Goal: Use online tool/utility: Use online tool/utility

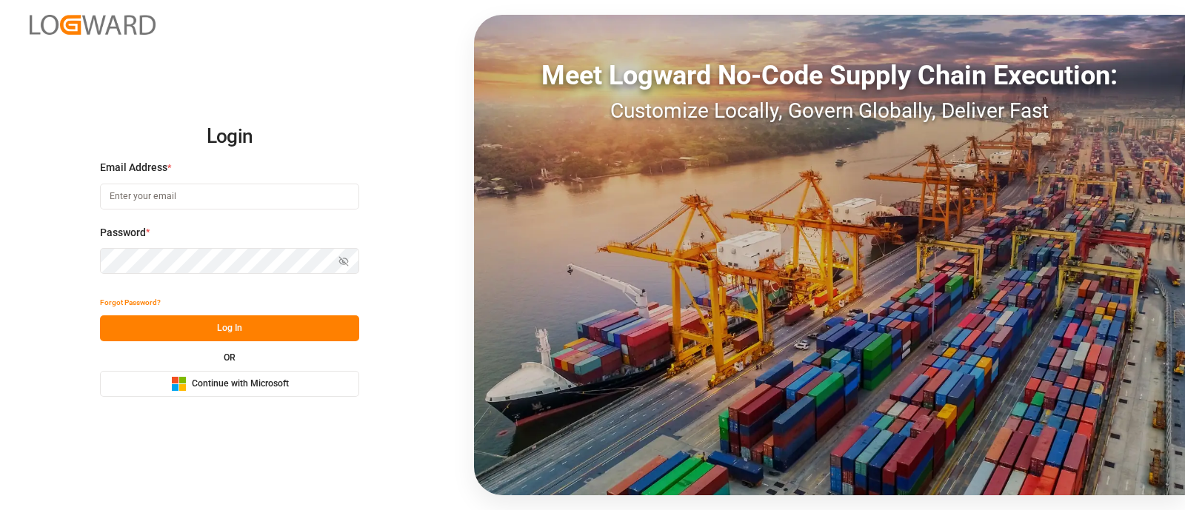
click at [274, 383] on span "Continue with Microsoft" at bounding box center [240, 384] width 97 height 13
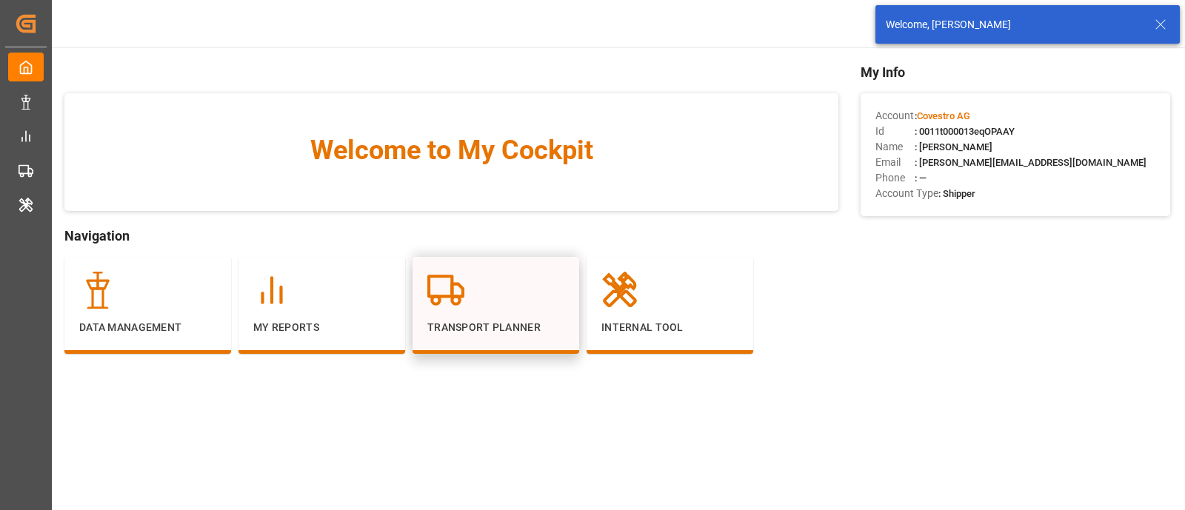
click at [510, 265] on div "Transport Planner" at bounding box center [496, 305] width 167 height 97
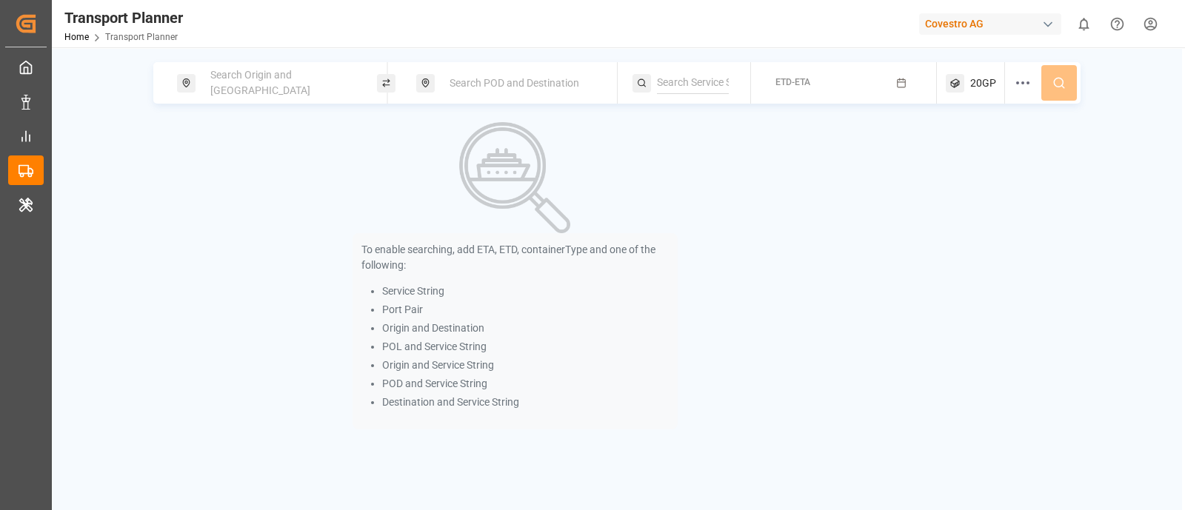
click at [685, 87] on input at bounding box center [693, 83] width 72 height 22
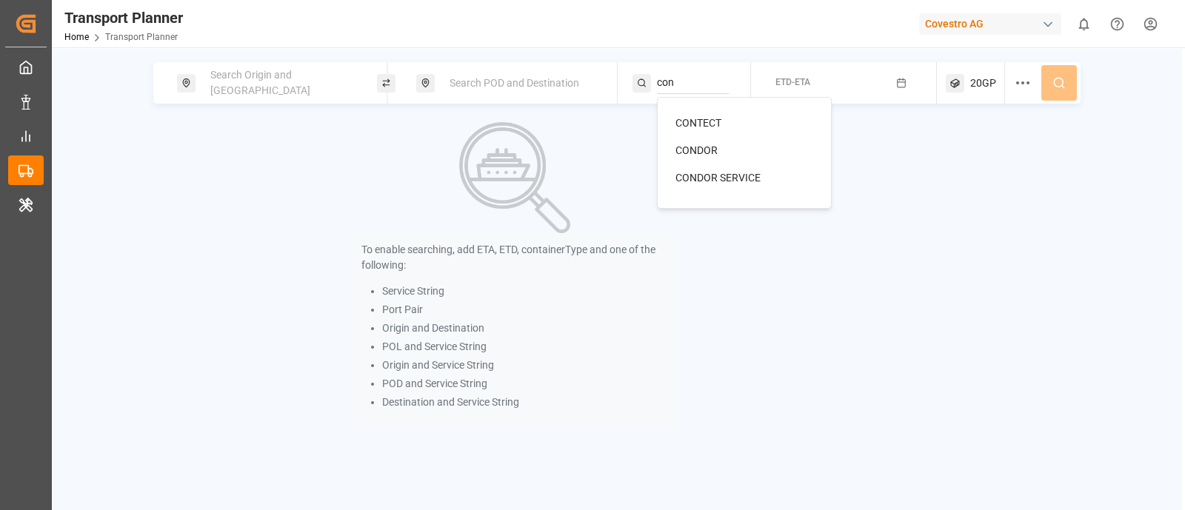
click at [668, 170] on li "CONDOR SERVICE" at bounding box center [747, 177] width 167 height 27
click at [726, 173] on span "CONDOR SERVICE" at bounding box center [718, 178] width 85 height 12
type input "CONDOR SERVICE"
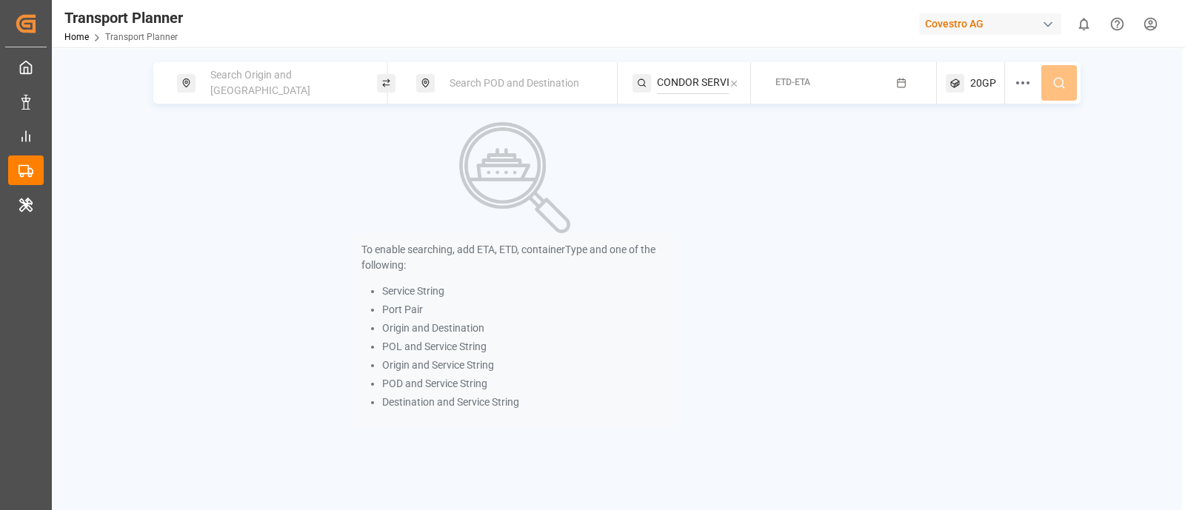
click at [322, 87] on div "Search Origin and [GEOGRAPHIC_DATA]" at bounding box center [282, 82] width 160 height 43
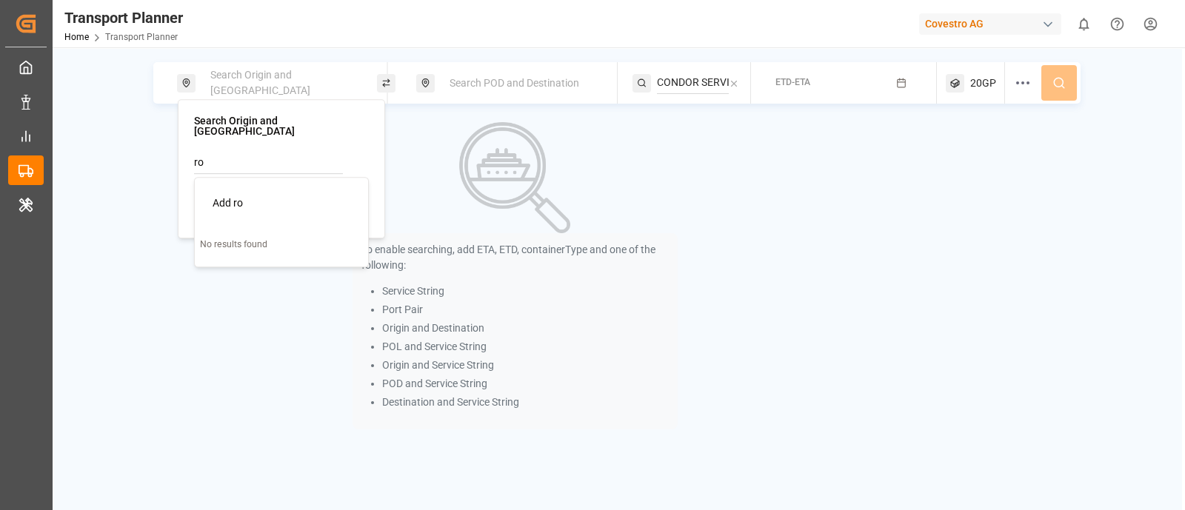
type input "r"
click at [238, 190] on input at bounding box center [268, 201] width 149 height 22
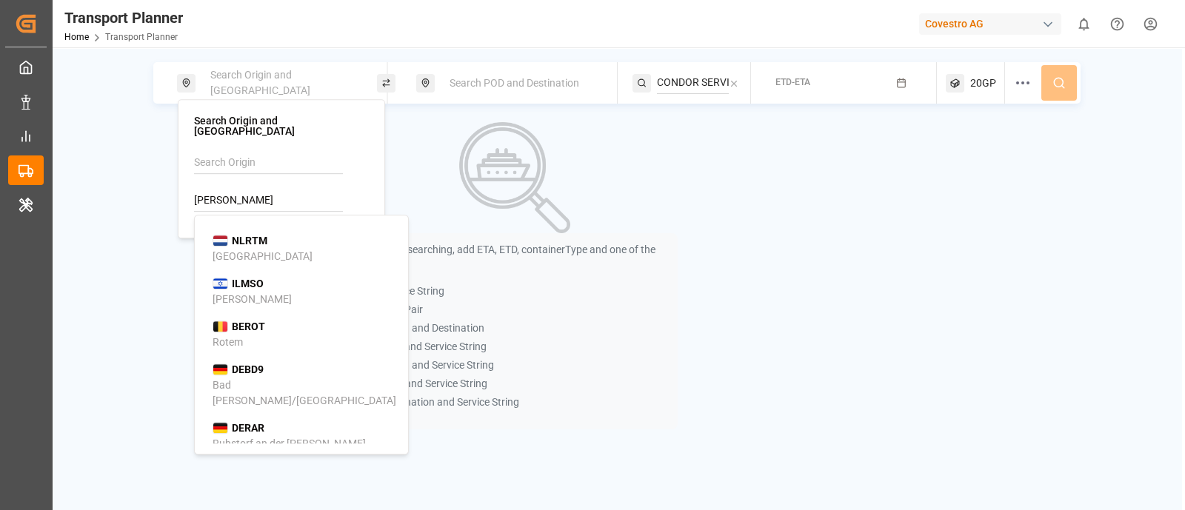
click at [207, 244] on li "NLRTM [GEOGRAPHIC_DATA]" at bounding box center [304, 248] width 207 height 43
click at [242, 235] on b "NLRTM" at bounding box center [250, 241] width 36 height 12
type input "NLRTM"
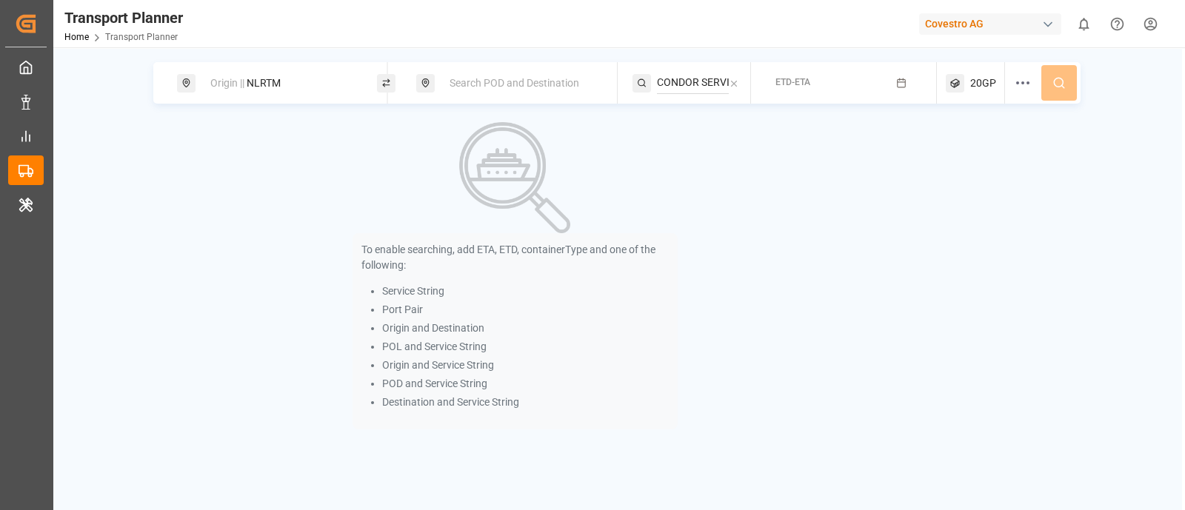
click at [485, 79] on span "Search POD and Destination" at bounding box center [515, 83] width 130 height 12
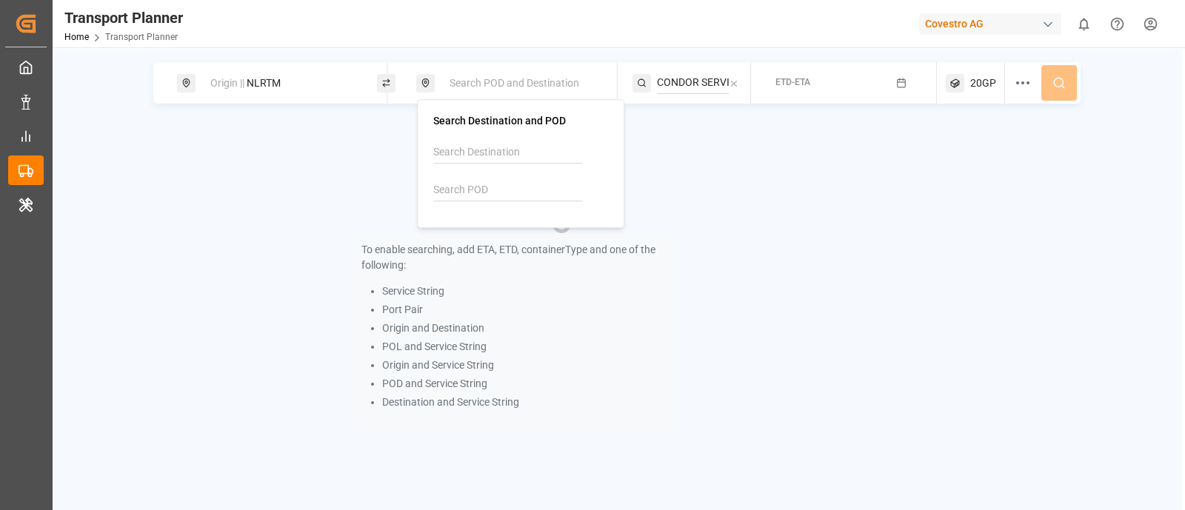
click at [489, 182] on input at bounding box center [507, 190] width 149 height 22
type input "P"
type input "m"
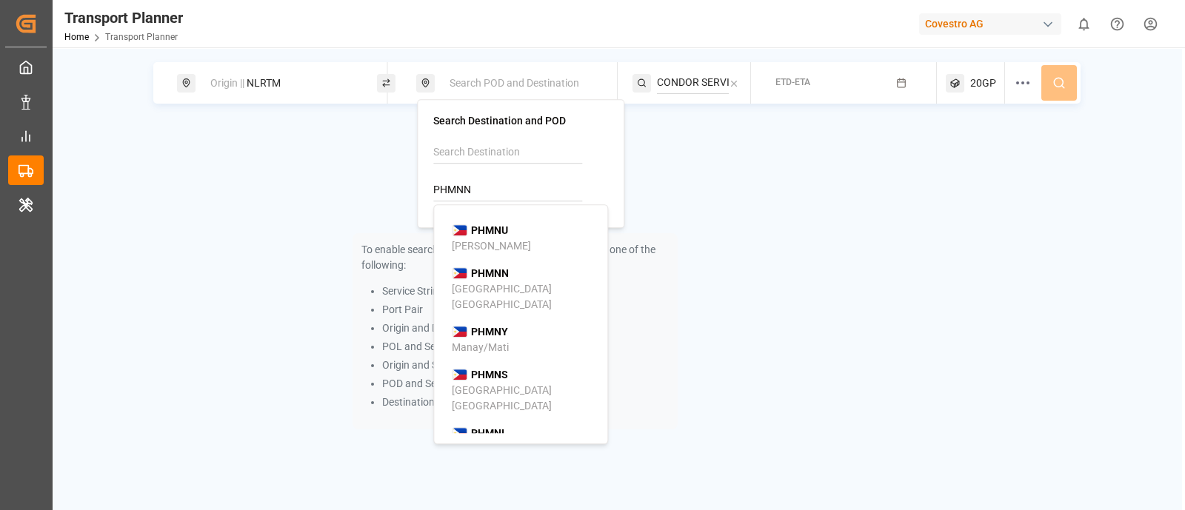
type input "PHMNN"
click at [487, 268] on b "PHMNN" at bounding box center [490, 273] width 38 height 12
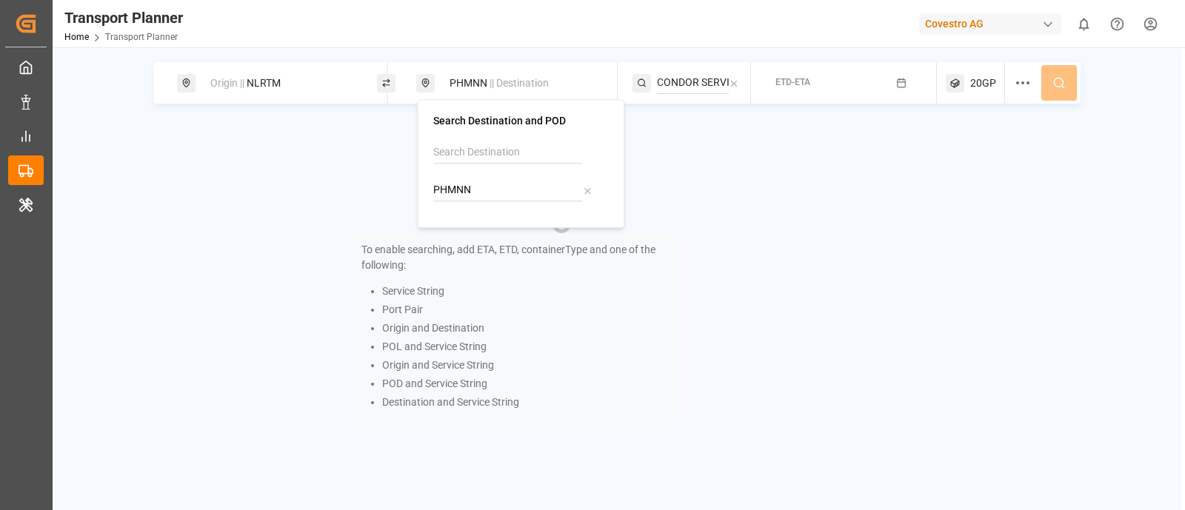
click at [726, 214] on div "To enable searching, add ETA, ETD, containerType and one of the following: Serv…" at bounding box center [515, 275] width 724 height 307
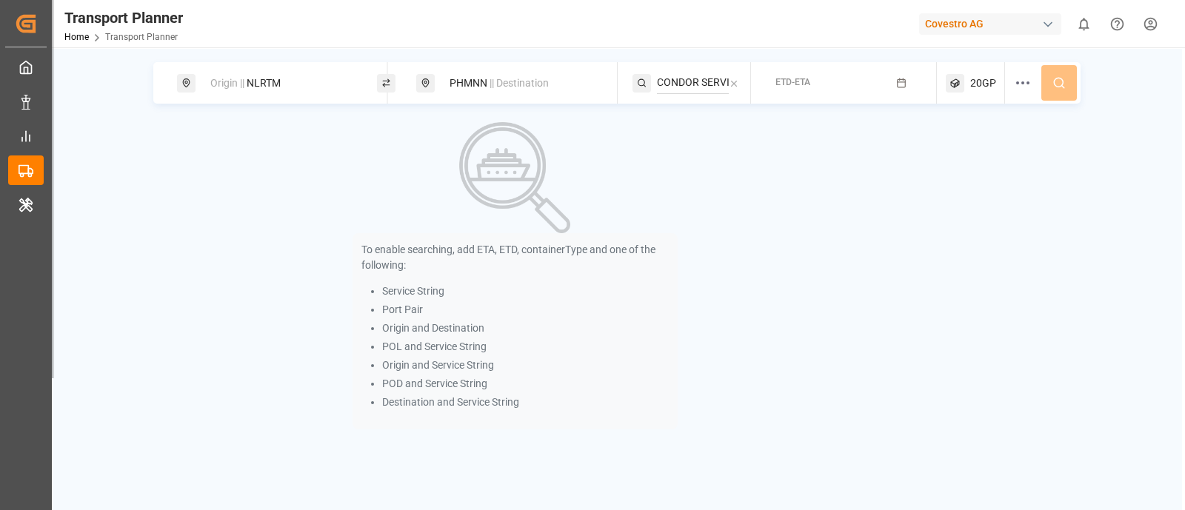
click at [1060, 89] on div "Origin || NLRTM PHMNN || Destination CONDOR SERVICE ETD-ETA 20GP" at bounding box center [616, 82] width 927 height 41
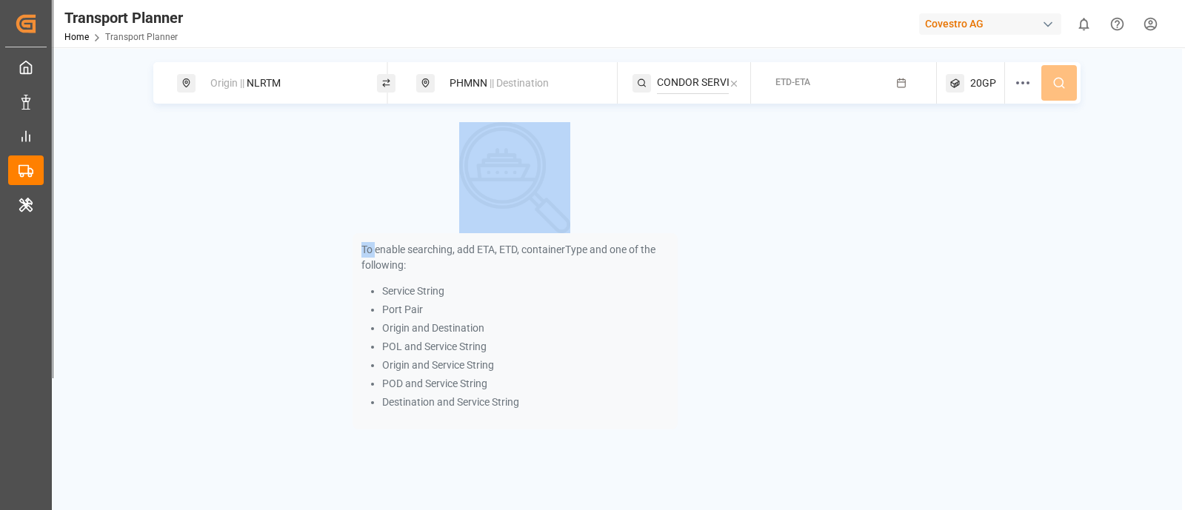
click at [1060, 89] on div "Origin || NLRTM PHMNN || Destination CONDOR SERVICE ETD-ETA 20GP" at bounding box center [616, 82] width 927 height 41
drag, startPoint x: 815, startPoint y: 194, endPoint x: 899, endPoint y: 81, distance: 141.3
click at [899, 81] on div "Origin || NLRTM PHMNN || Destination CONDOR SERVICE ETD-ETA 20GP To enable sear…" at bounding box center [617, 245] width 1130 height 367
click at [899, 81] on icon "button" at bounding box center [901, 83] width 10 height 10
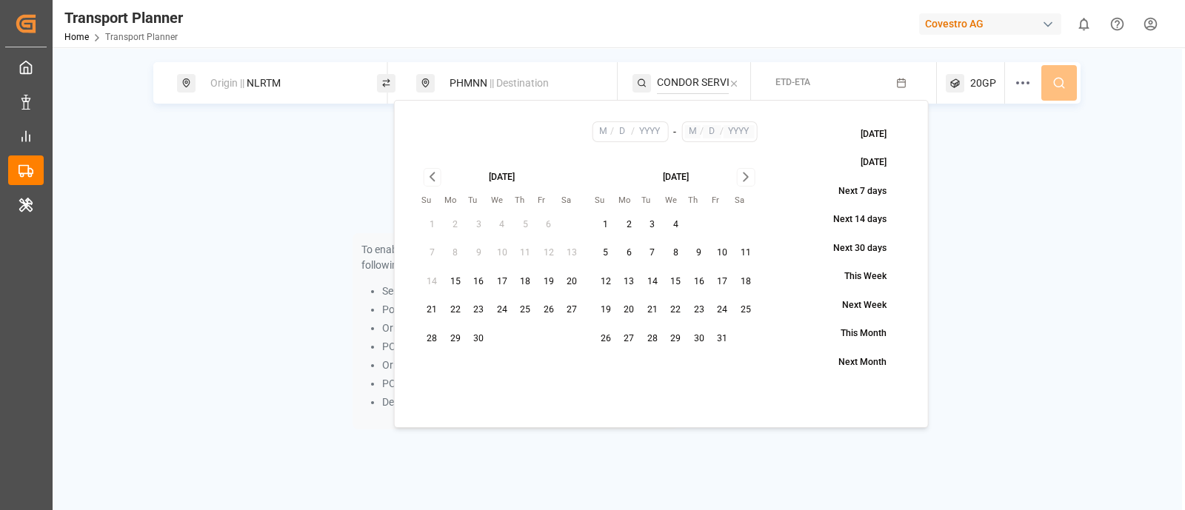
click at [459, 275] on button "15" at bounding box center [456, 282] width 24 height 24
type input "9"
type input "15"
type input "2025"
click at [729, 328] on button "31" at bounding box center [723, 339] width 24 height 24
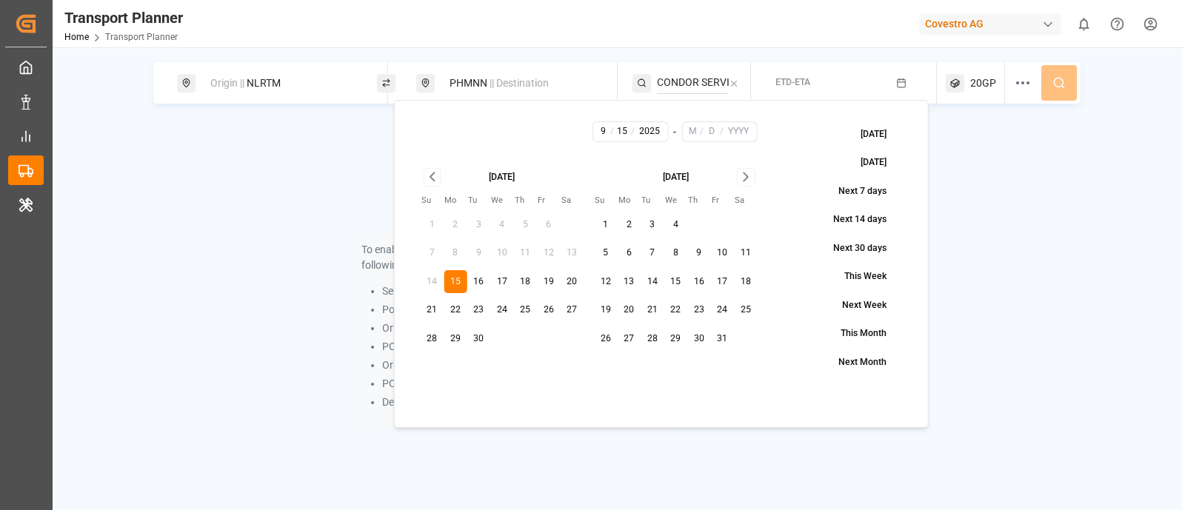
type input "10"
type input "31"
type input "2025"
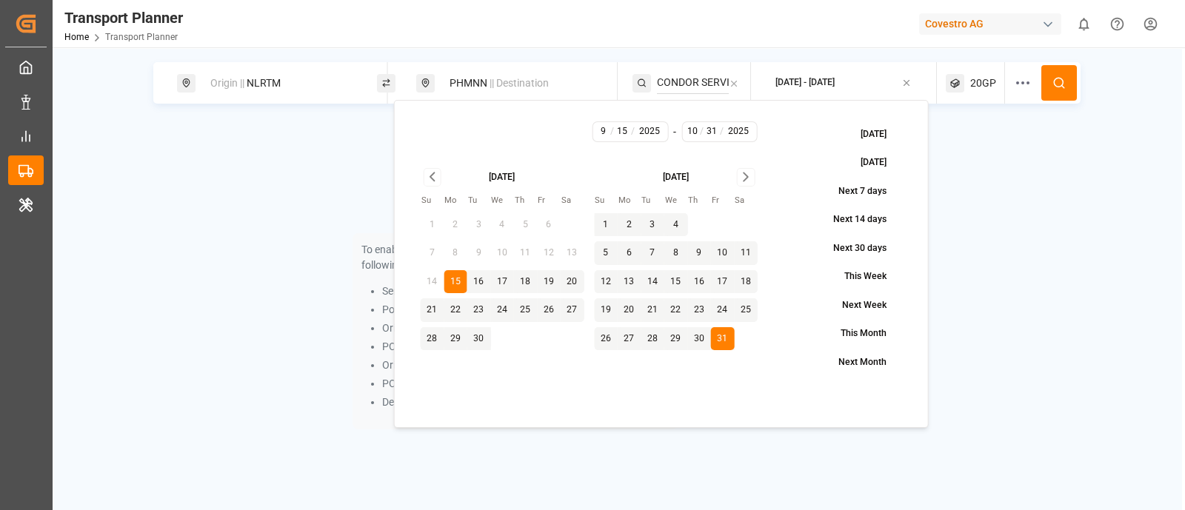
click at [1064, 94] on button at bounding box center [1060, 83] width 36 height 36
